Goal: Entertainment & Leisure: Consume media (video, audio)

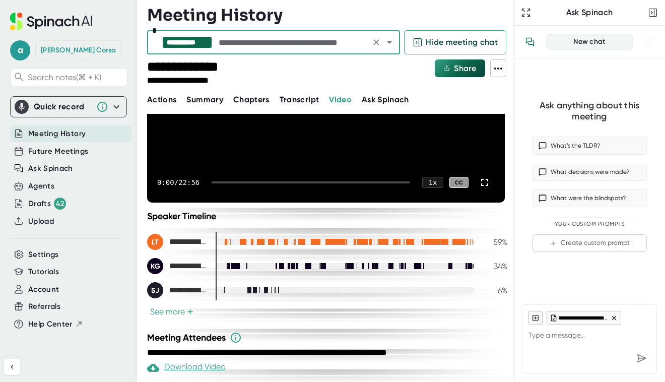
scroll to position [156, 0]
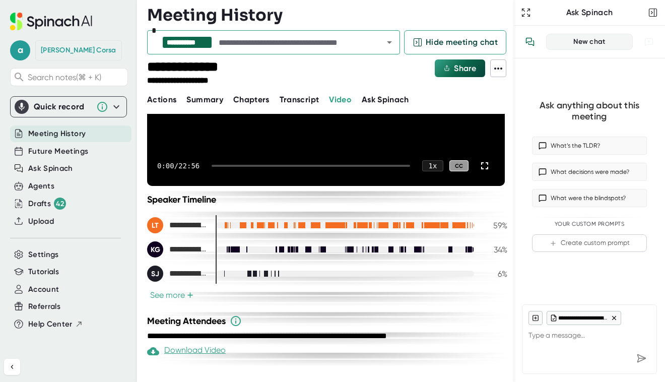
click at [286, 169] on div "0:00 / 22:56 1 x CC" at bounding box center [326, 166] width 358 height 40
click at [290, 167] on div "0:00 / 22:56 1 x CC" at bounding box center [326, 166] width 358 height 40
click at [293, 165] on div at bounding box center [311, 166] width 199 height 2
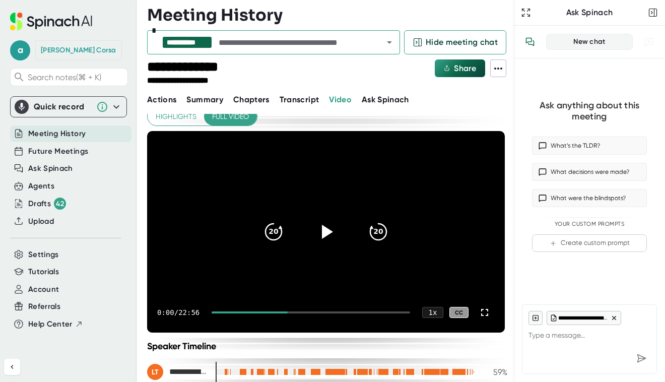
scroll to position [0, 0]
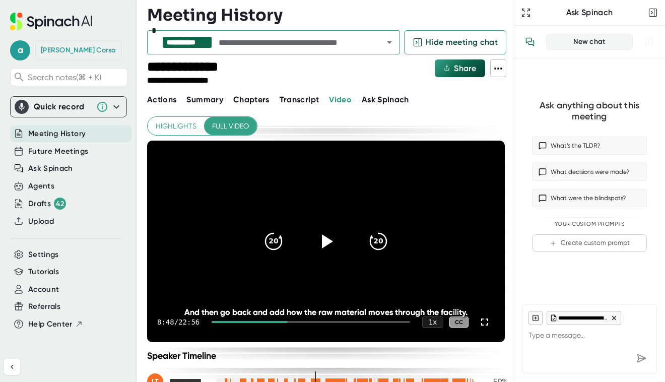
click at [473, 280] on video at bounding box center [326, 242] width 358 height 202
click at [222, 130] on span "Full video" at bounding box center [230, 126] width 37 height 13
click at [485, 327] on icon at bounding box center [485, 322] width 12 height 12
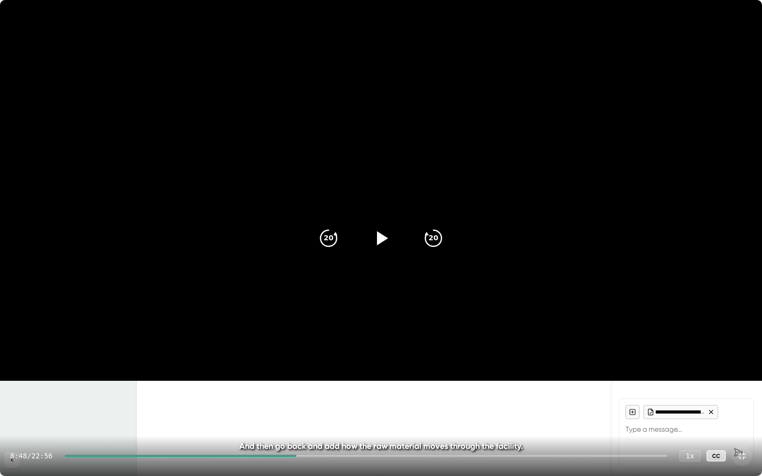
click at [653, 295] on video at bounding box center [381, 190] width 762 height 381
